Goal: Task Accomplishment & Management: Use online tool/utility

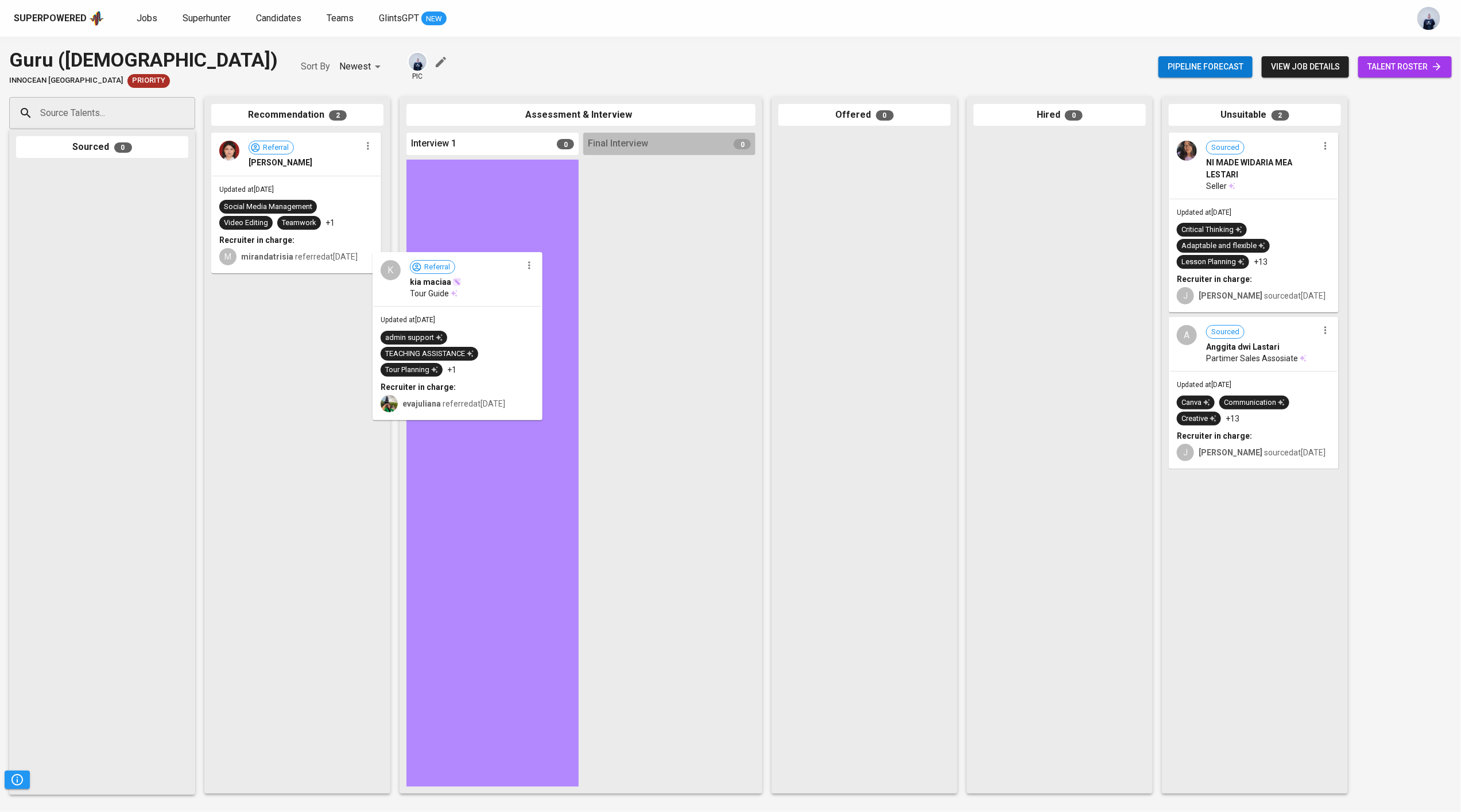
drag, startPoint x: 280, startPoint y: 330, endPoint x: 475, endPoint y: 285, distance: 200.1
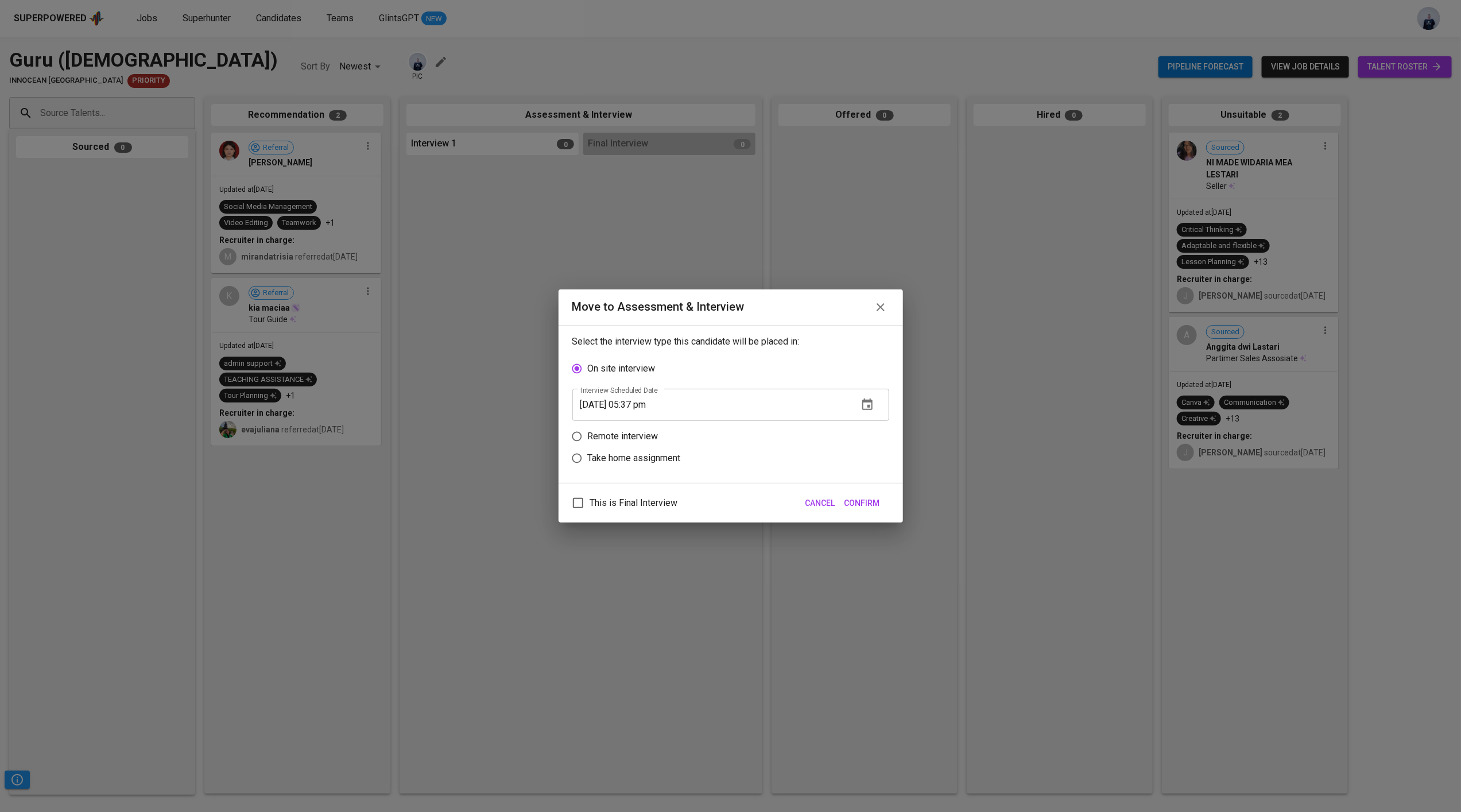
click at [629, 435] on p "Remote interview" at bounding box center [623, 436] width 71 height 14
click at [588, 435] on input "Remote interview" at bounding box center [577, 436] width 22 height 22
radio input "true"
click at [876, 432] on button "button" at bounding box center [867, 426] width 27 height 27
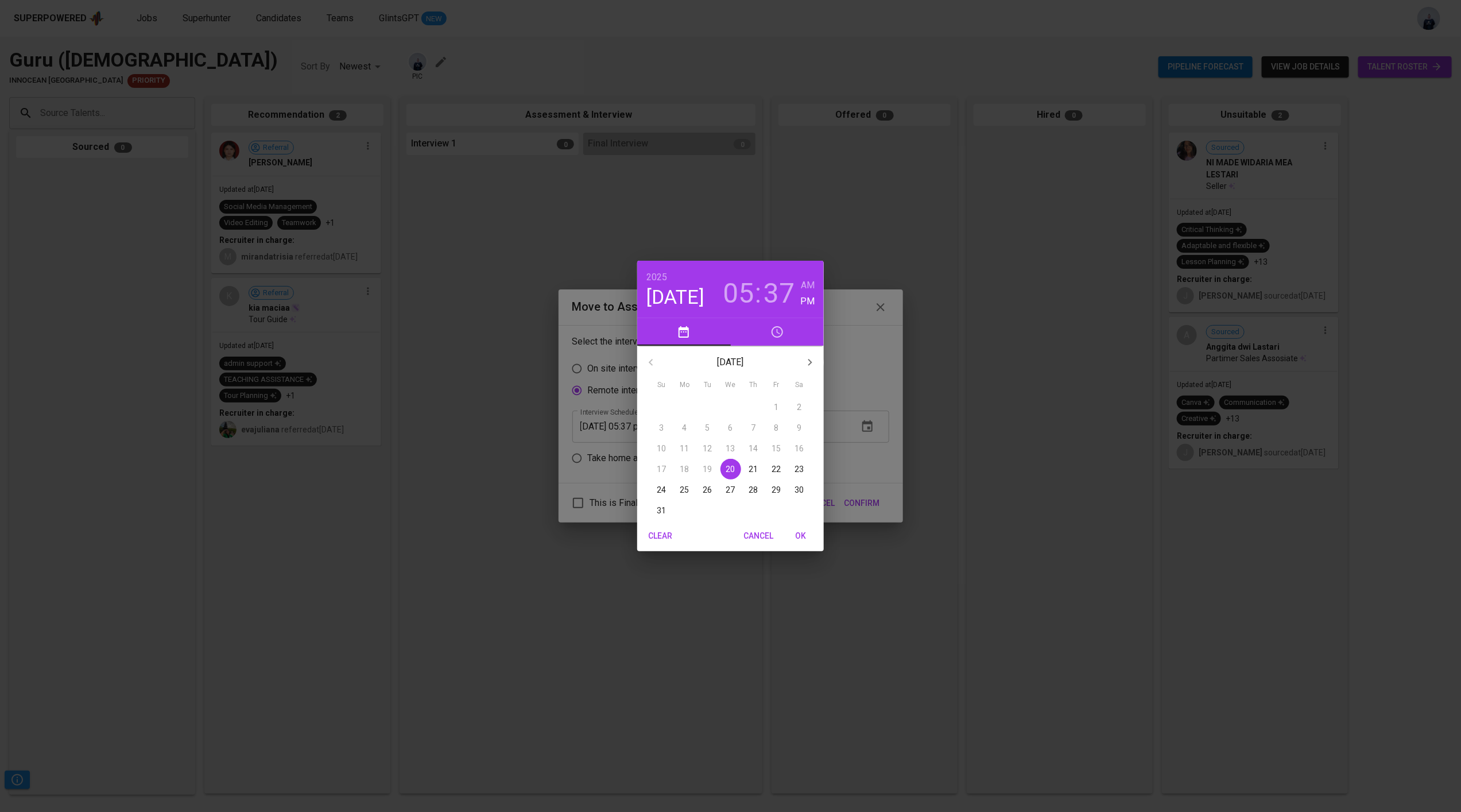
click at [756, 469] on p "21" at bounding box center [754, 469] width 9 height 11
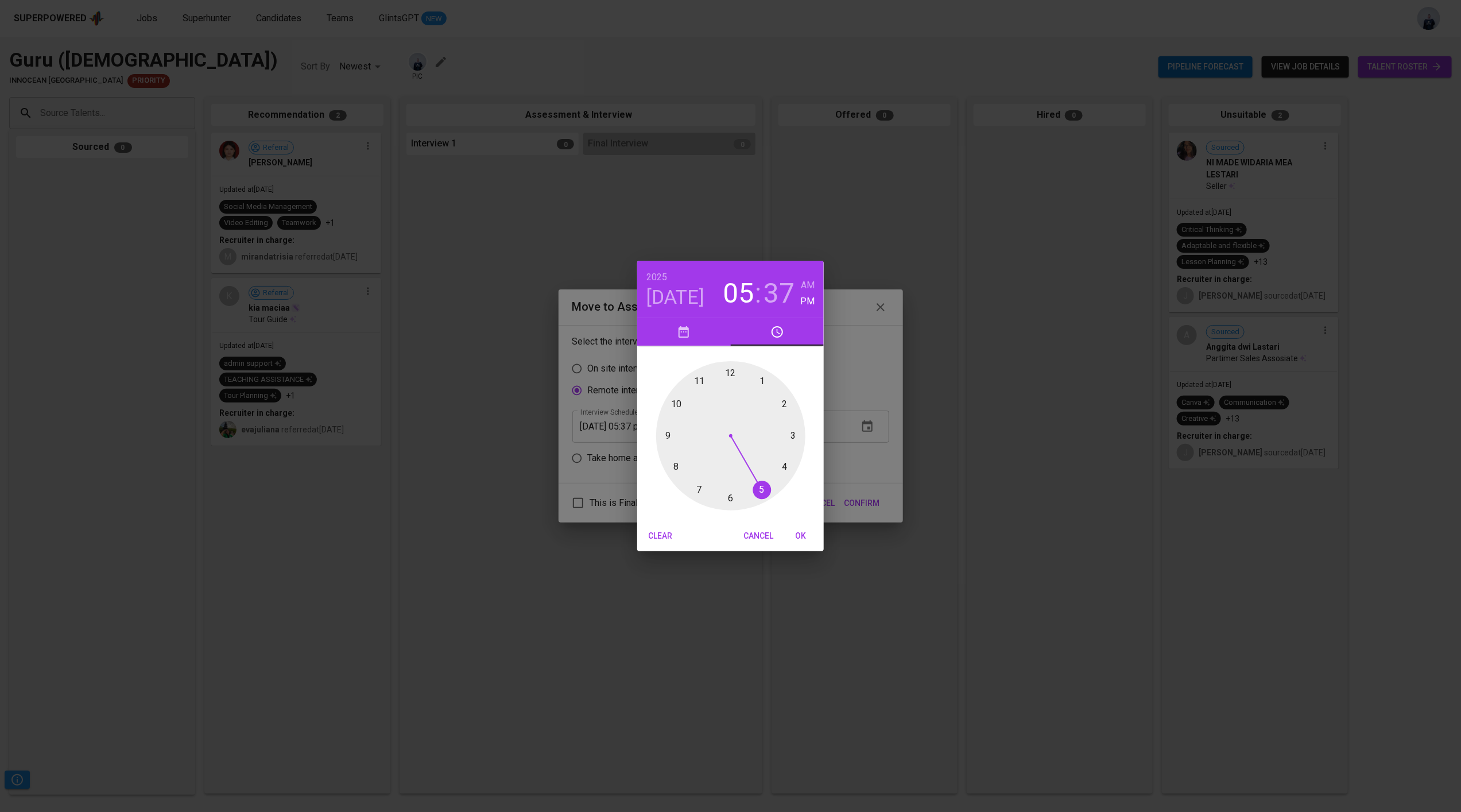
click at [702, 382] on div at bounding box center [731, 436] width 149 height 149
click at [727, 372] on div at bounding box center [731, 436] width 149 height 149
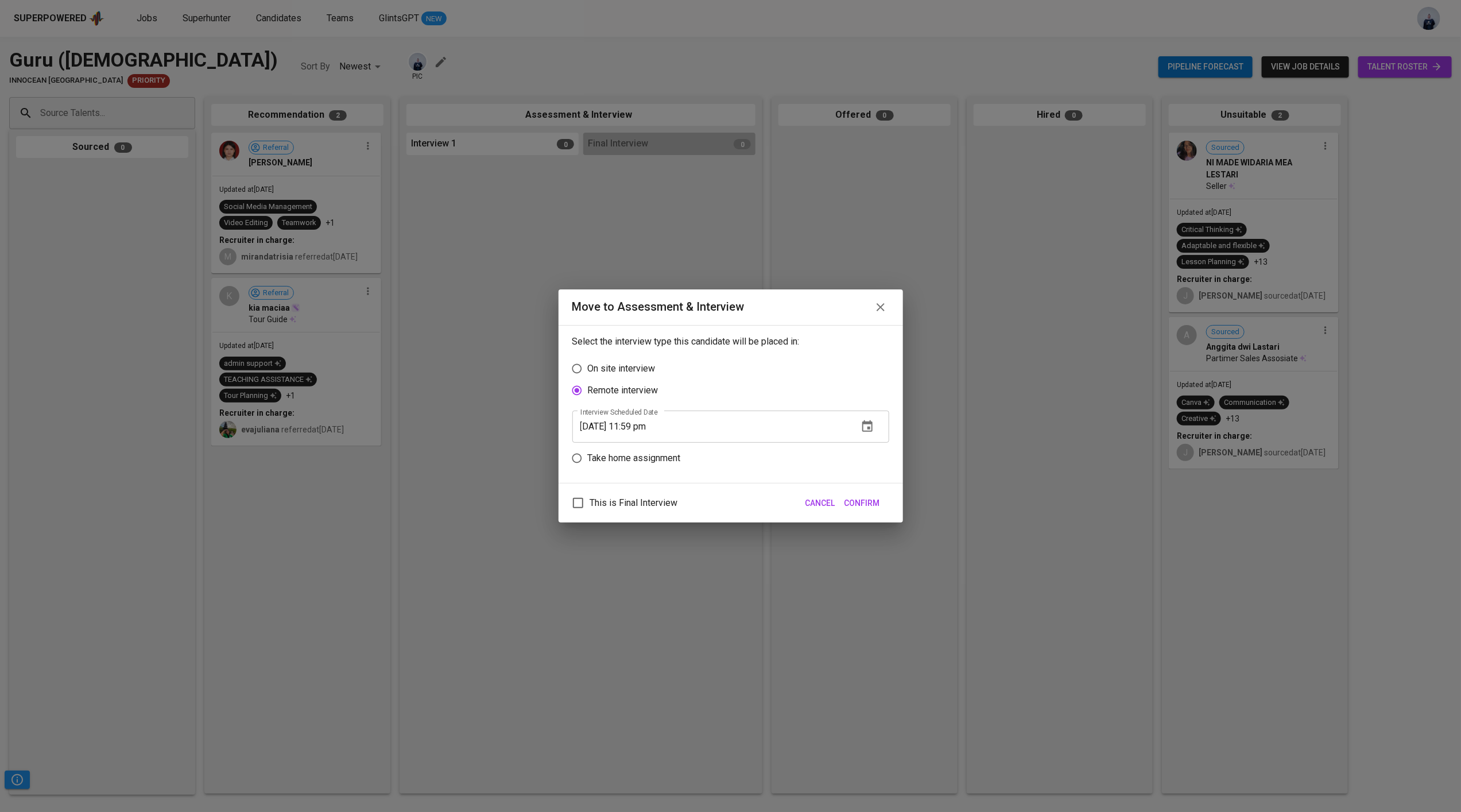
click at [653, 429] on input "[DATE] 11:59 pm" at bounding box center [711, 427] width 277 height 32
type input "[DATE] 11:00 am"
click at [875, 504] on span "Confirm" at bounding box center [863, 503] width 36 height 14
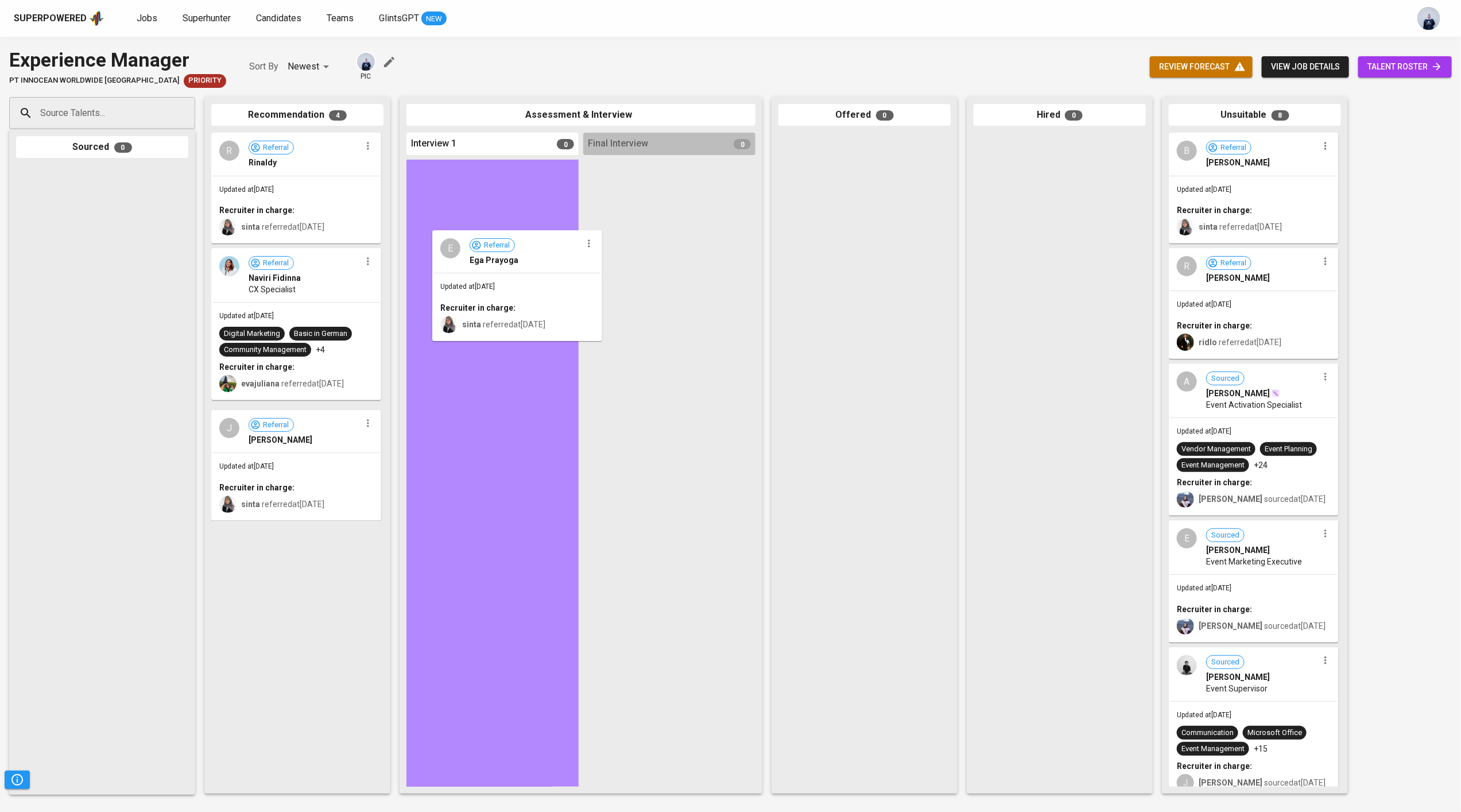
drag, startPoint x: 288, startPoint y: 463, endPoint x: 521, endPoint y: 280, distance: 296.3
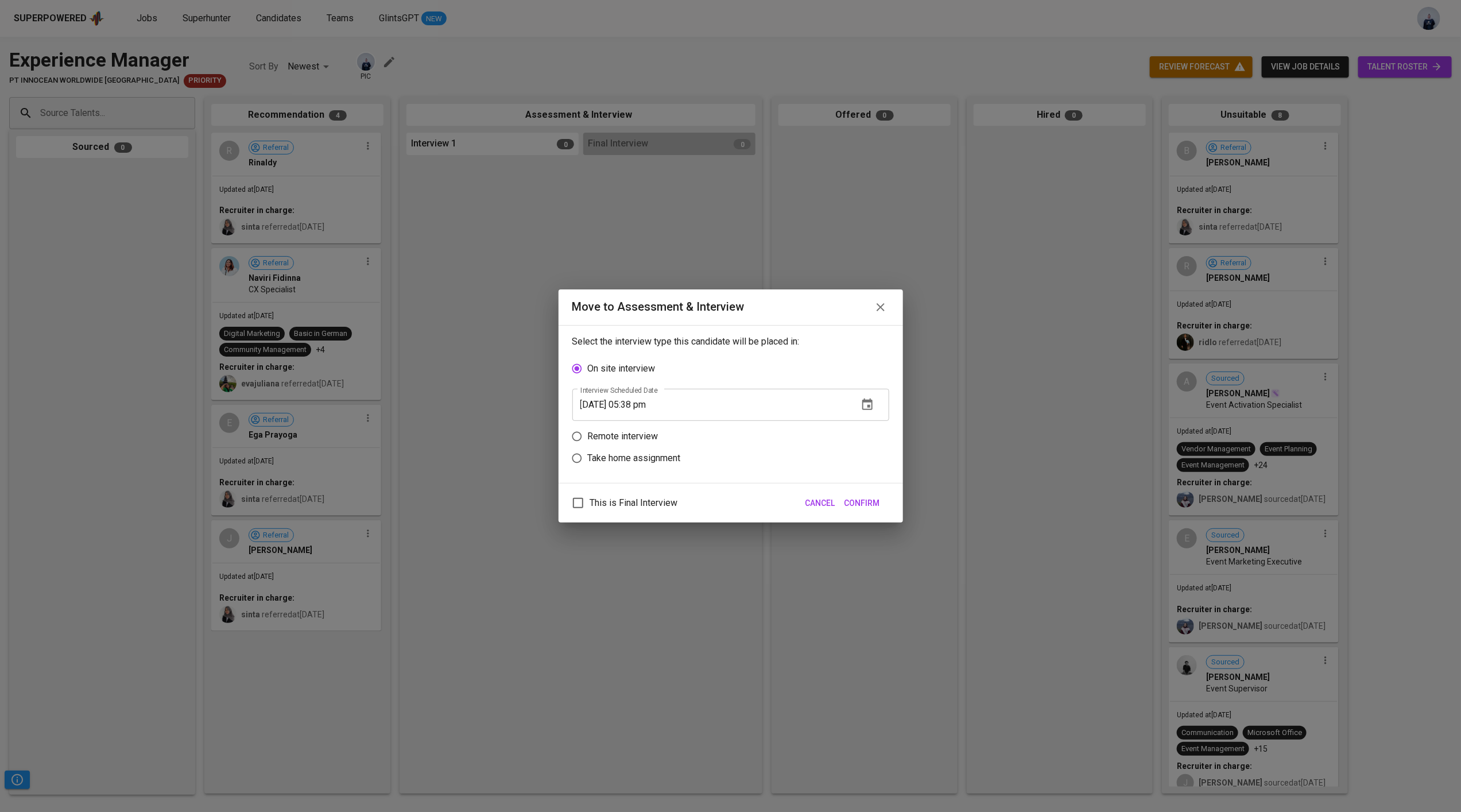
click at [651, 438] on p "Remote interview" at bounding box center [623, 436] width 71 height 14
click at [588, 438] on input "Remote interview" at bounding box center [577, 436] width 22 height 22
radio input "true"
click at [865, 423] on icon "button" at bounding box center [867, 426] width 10 height 11
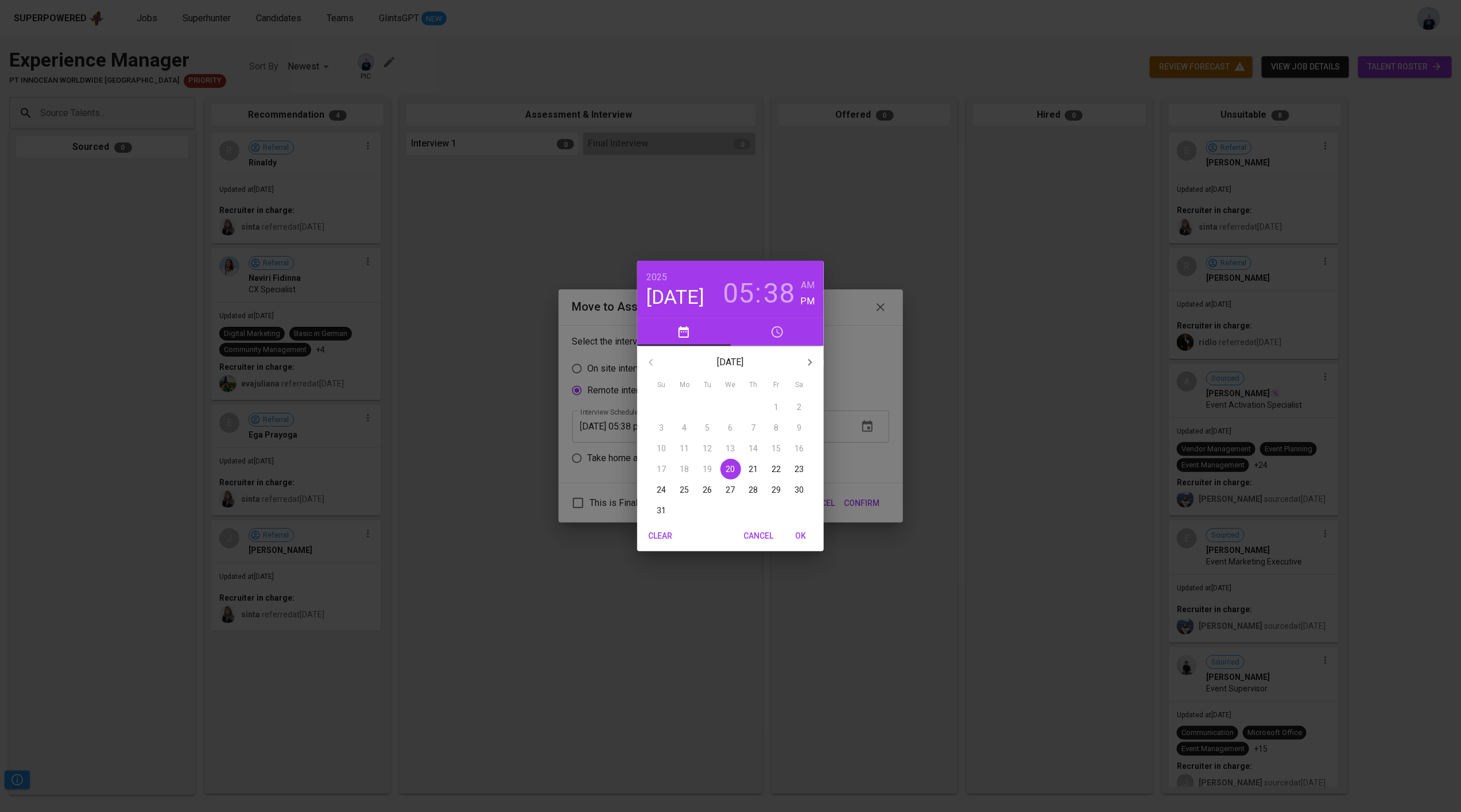
click at [773, 467] on p "22" at bounding box center [776, 469] width 9 height 11
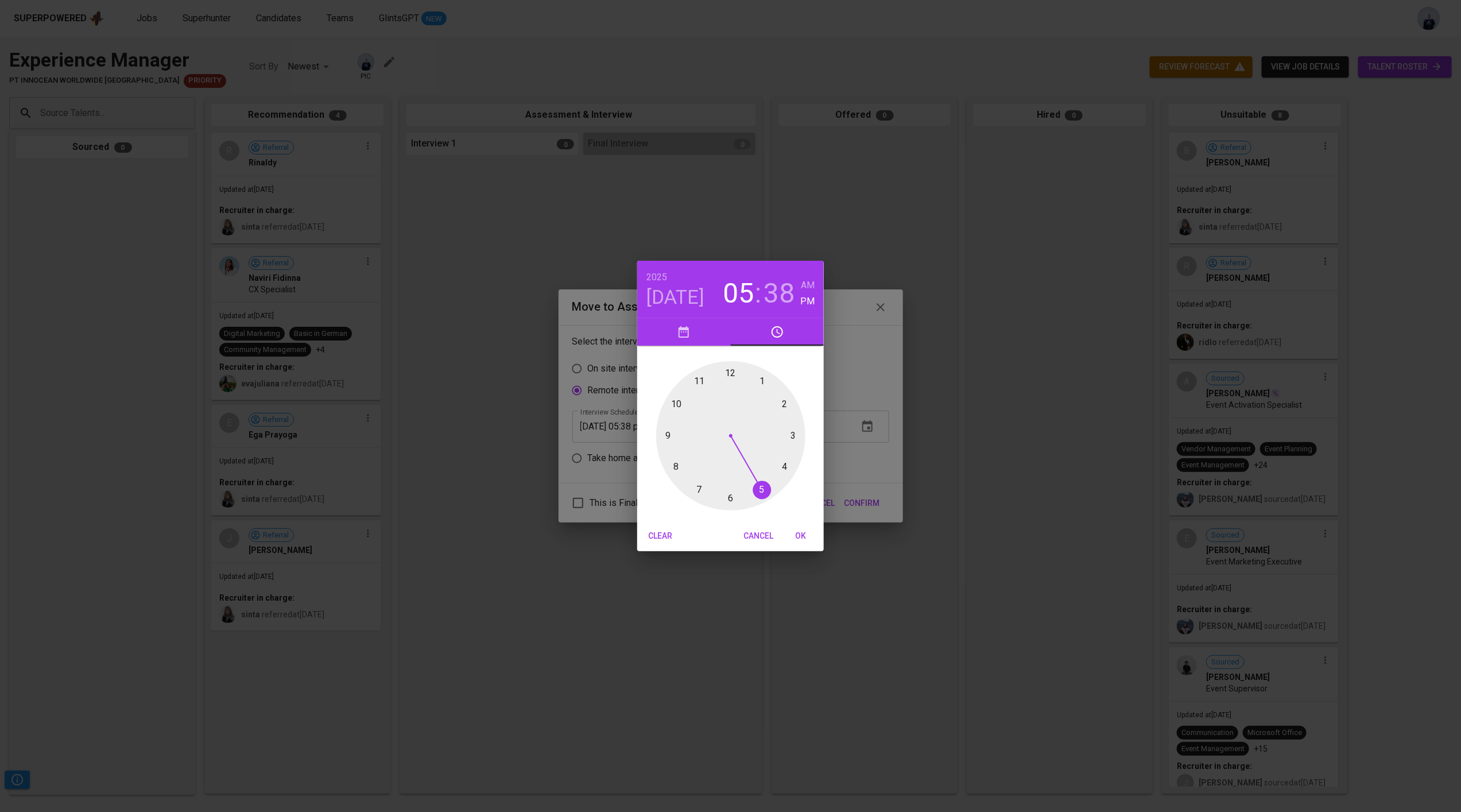
click at [677, 404] on div at bounding box center [731, 436] width 149 height 149
click at [731, 373] on div at bounding box center [731, 436] width 149 height 149
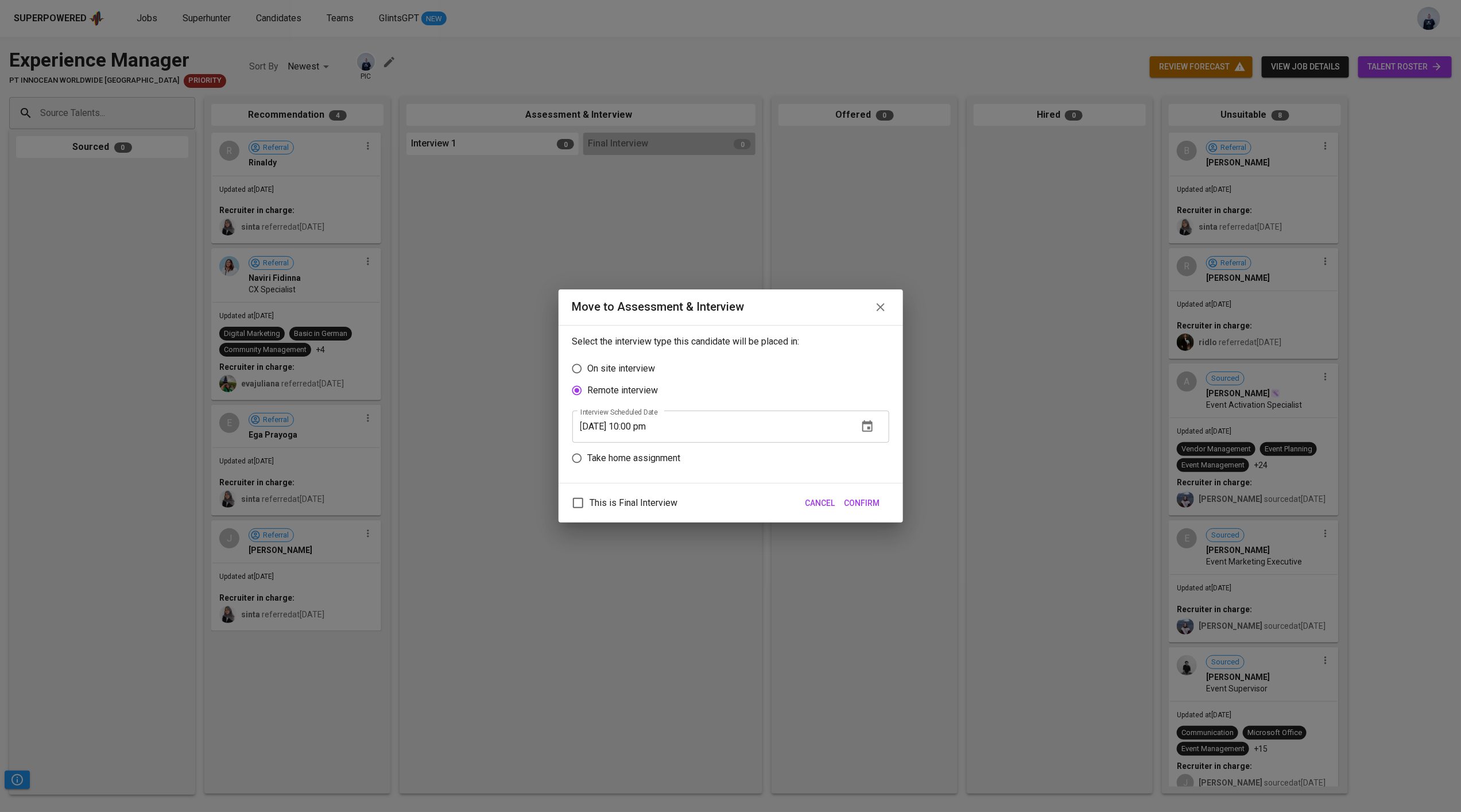
click at [664, 427] on input "08/22/2025 10:00 pm" at bounding box center [711, 427] width 277 height 32
type input "08/22/2025 10:00 am"
click at [859, 501] on span "Confirm" at bounding box center [863, 503] width 36 height 14
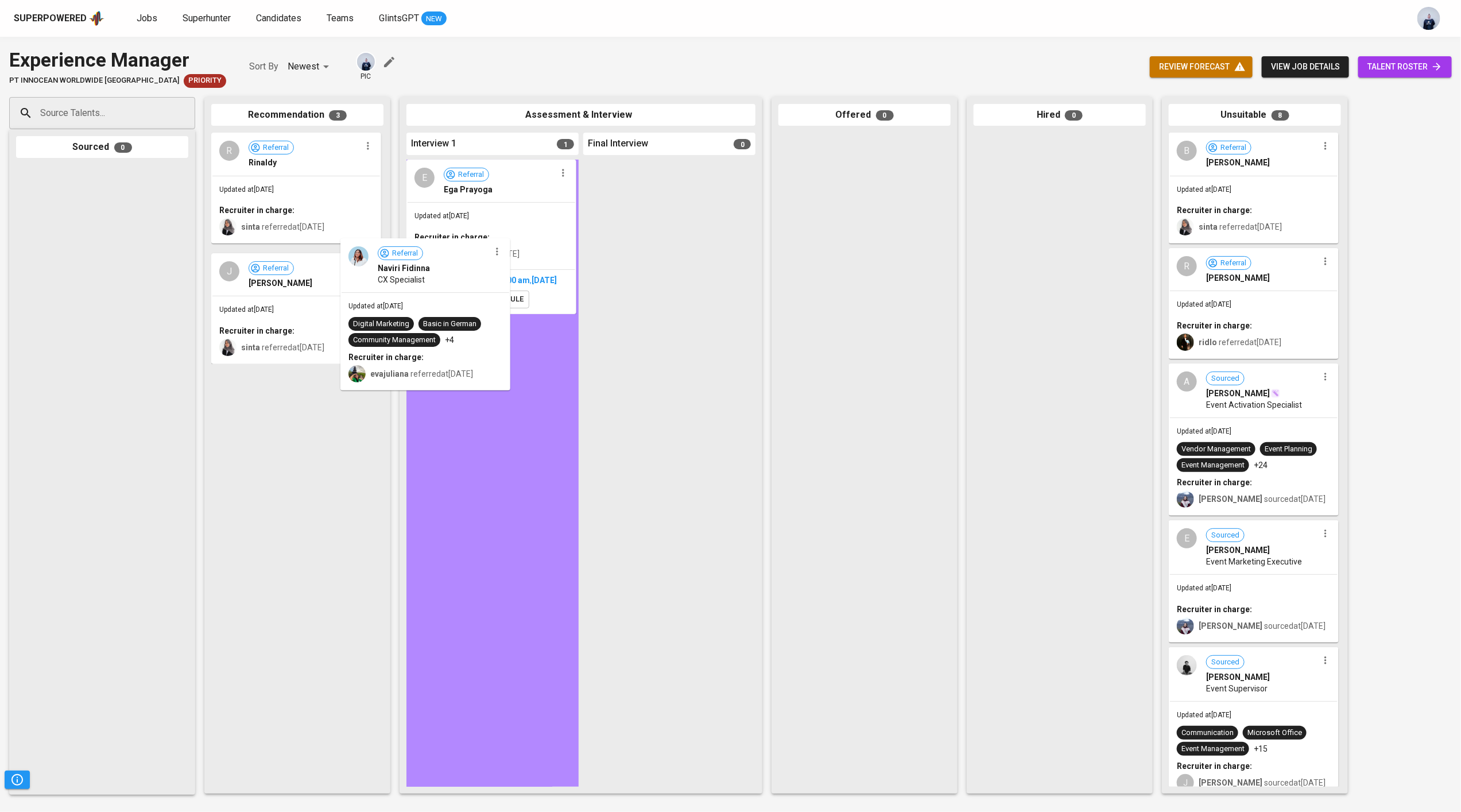
drag, startPoint x: 314, startPoint y: 297, endPoint x: 446, endPoint y: 288, distance: 132.3
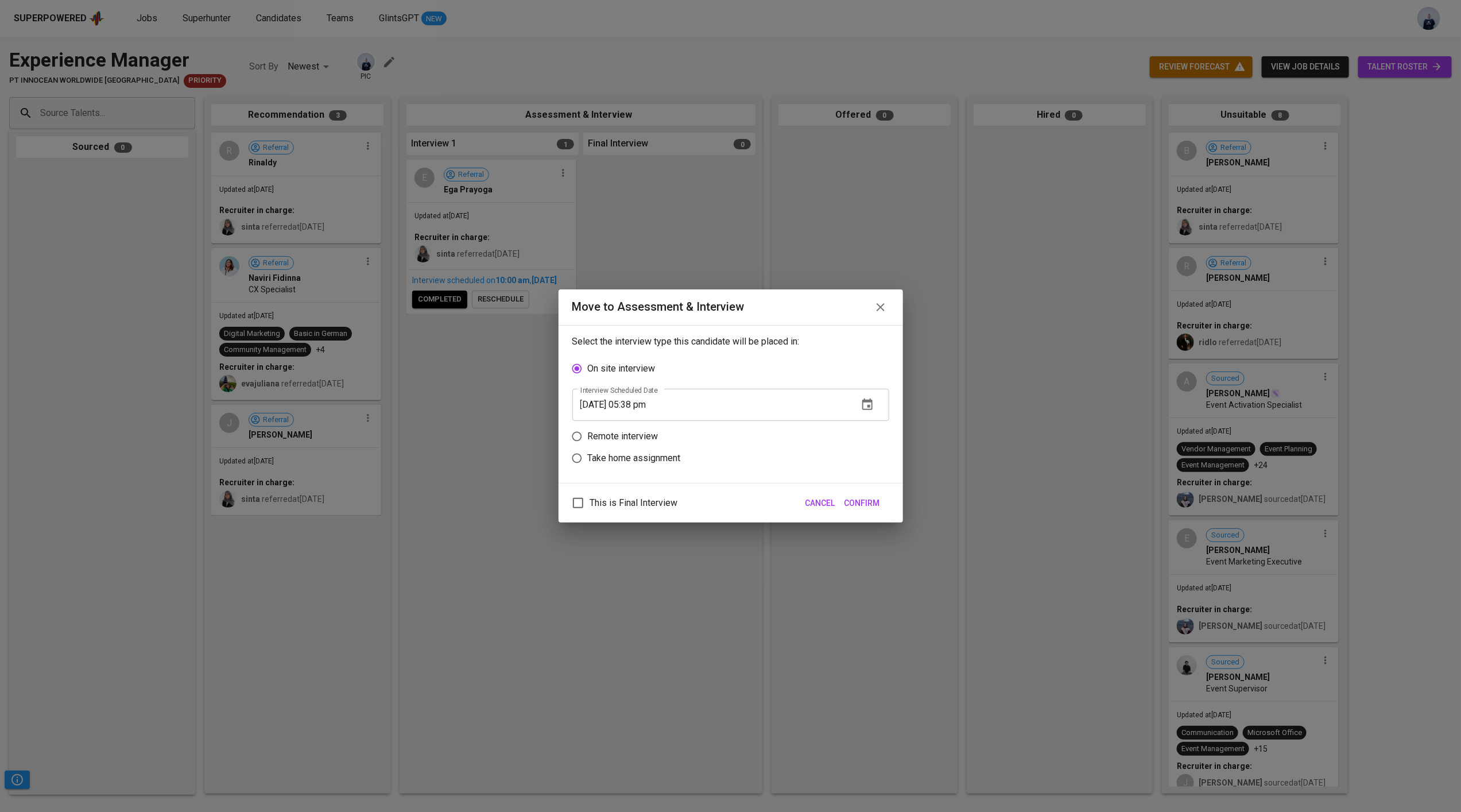
click at [636, 435] on p "Remote interview" at bounding box center [623, 436] width 71 height 14
click at [588, 435] on input "Remote interview" at bounding box center [577, 436] width 22 height 22
radio input "true"
click at [867, 431] on icon "button" at bounding box center [867, 426] width 10 height 11
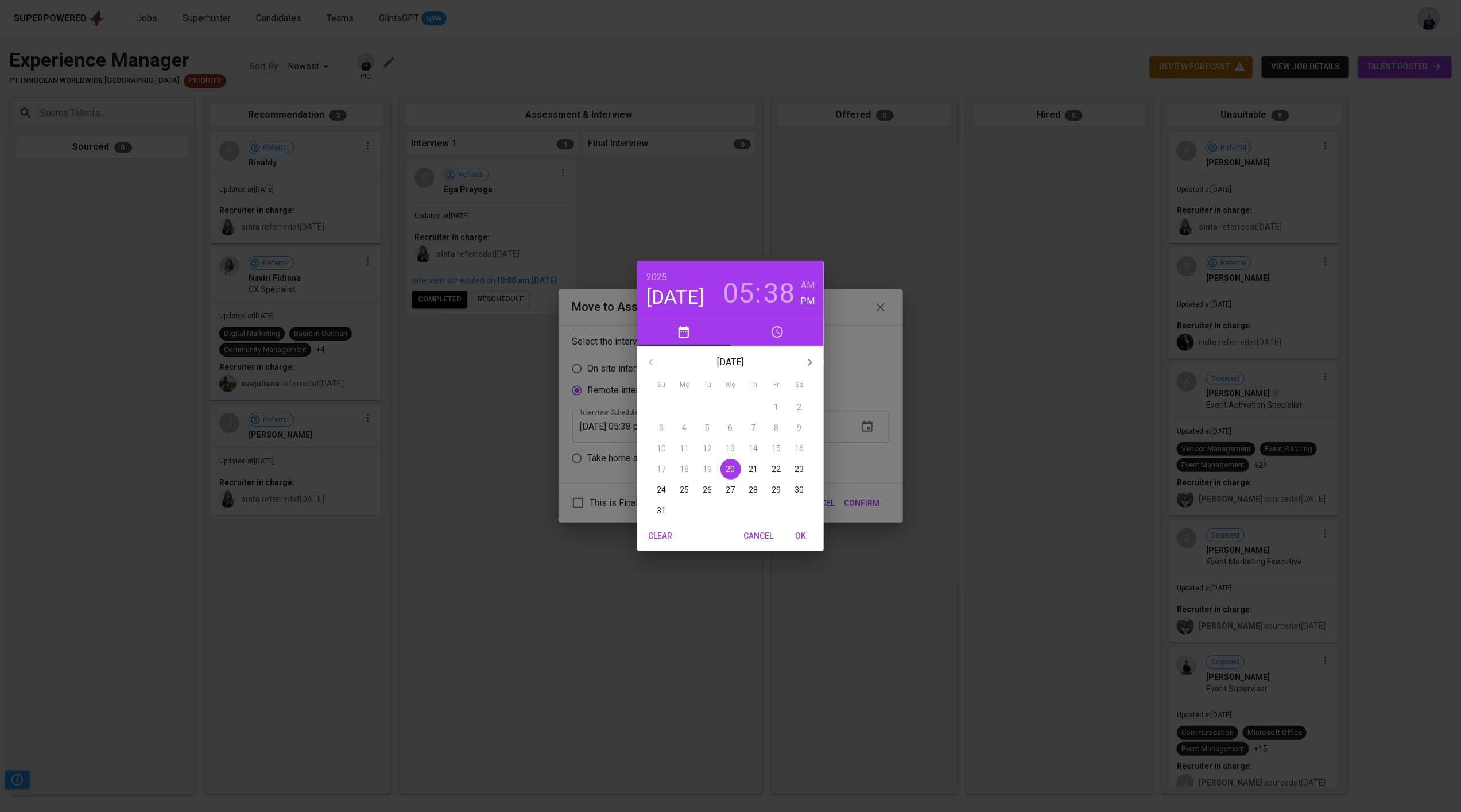
click at [751, 467] on p "21" at bounding box center [754, 469] width 9 height 11
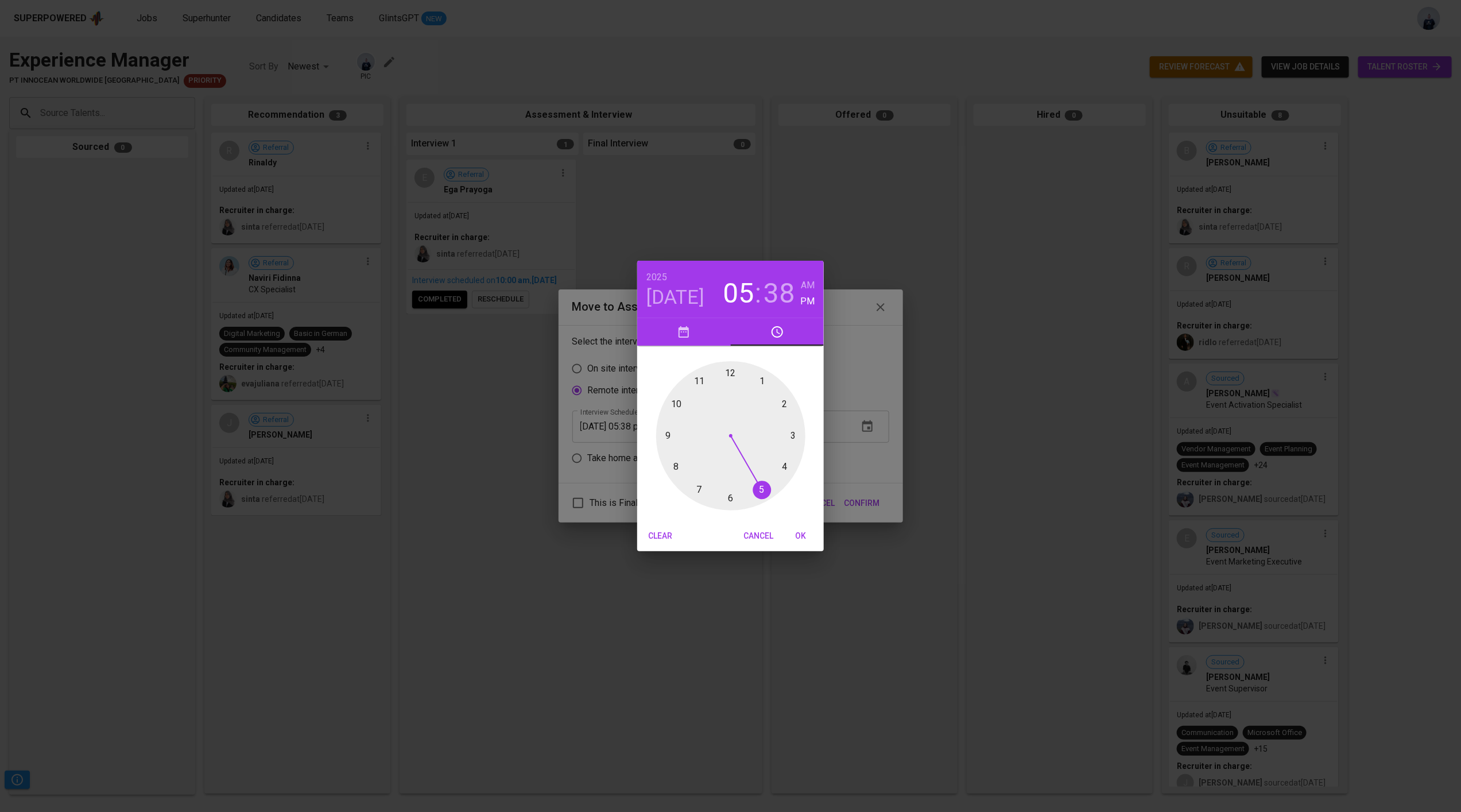
click at [678, 405] on div at bounding box center [731, 436] width 149 height 149
click at [729, 371] on div at bounding box center [731, 436] width 149 height 149
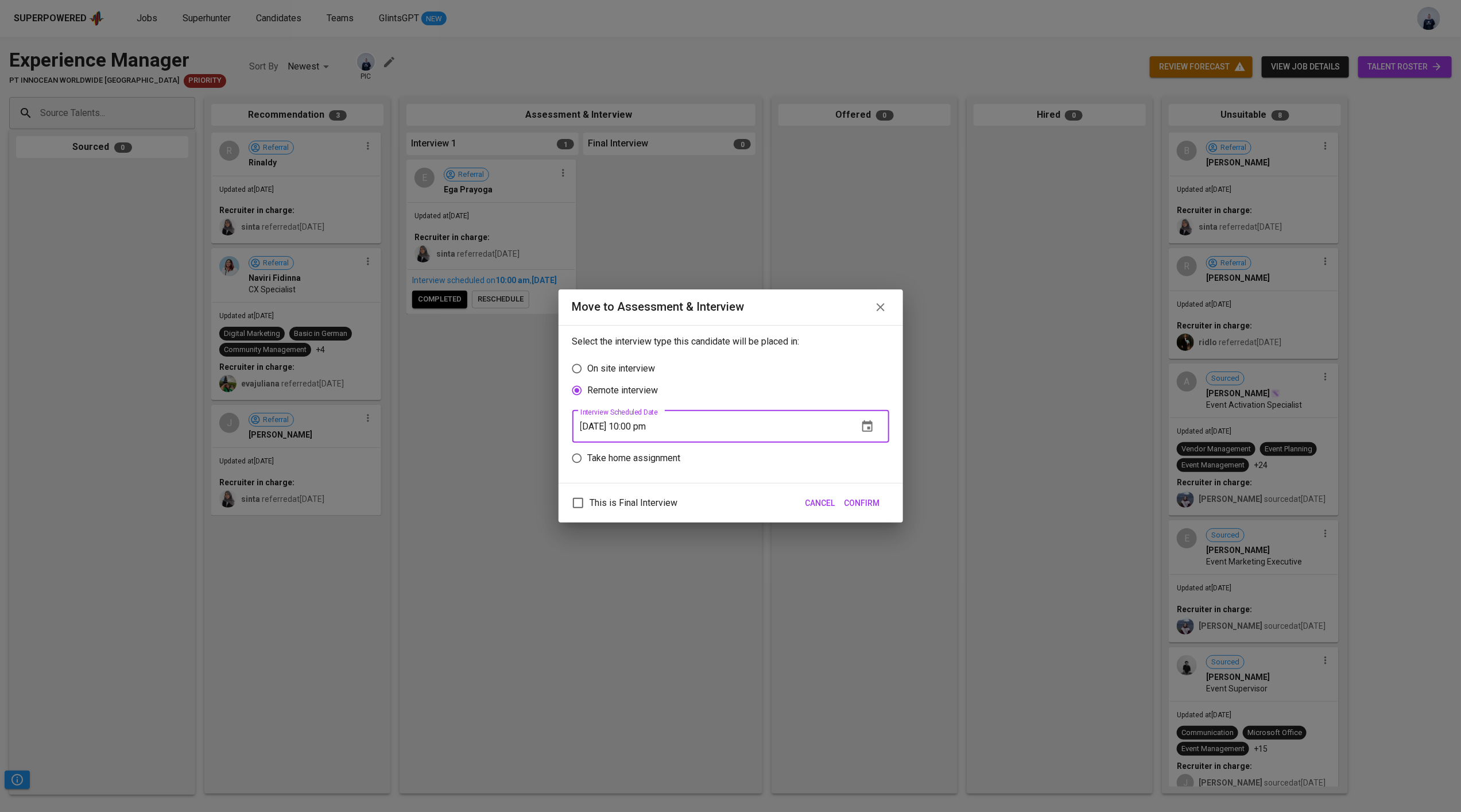
click at [667, 427] on input "08/21/2025 10:00 pm" at bounding box center [711, 427] width 277 height 32
type input "08/21/2025 10:00 am"
click at [864, 496] on span "Confirm" at bounding box center [863, 503] width 36 height 14
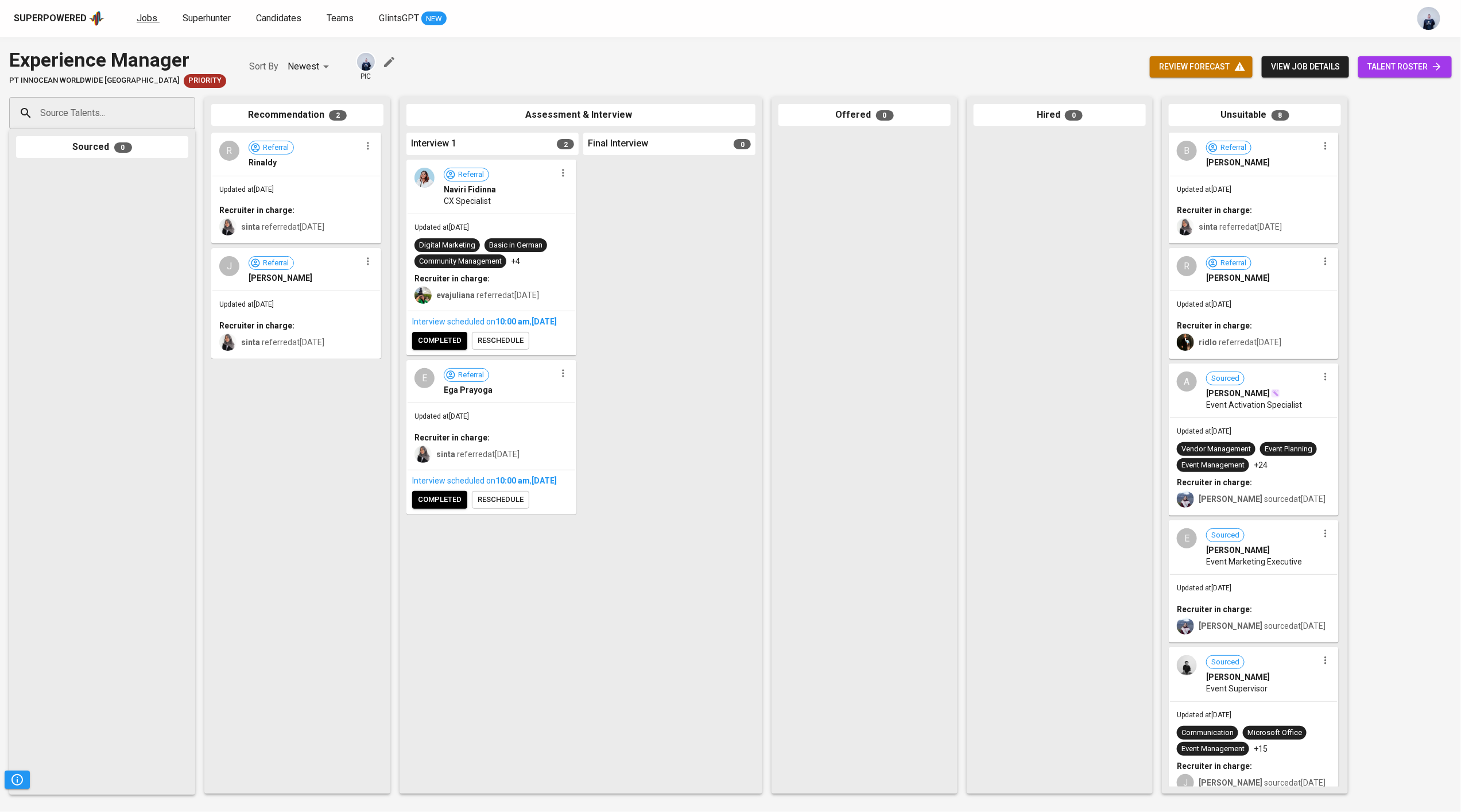
click at [141, 16] on span "Jobs" at bounding box center [147, 18] width 21 height 11
